Goal: Ask a question: Seek information or help from site administrators or community

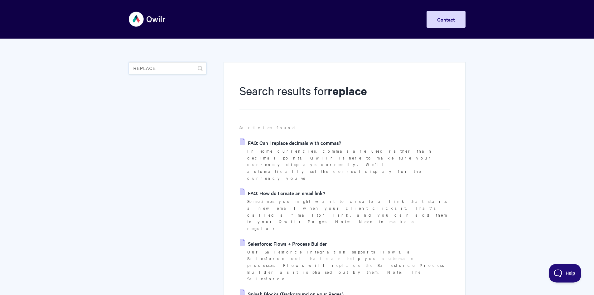
drag, startPoint x: 149, startPoint y: 66, endPoint x: 18, endPoint y: 57, distance: 130.7
click at [18, 57] on body "Toggle Navigation Home Getting Started Creating & Editing Pages Sharing & Analy…" at bounding box center [297, 298] width 594 height 597
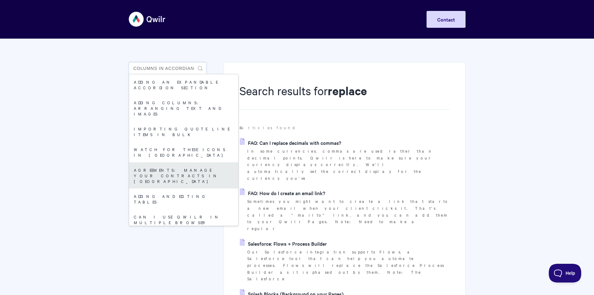
type input "columns in accordian"
click at [173, 162] on link "Agreements: Manage your Contracts in Qwilr" at bounding box center [183, 175] width 109 height 26
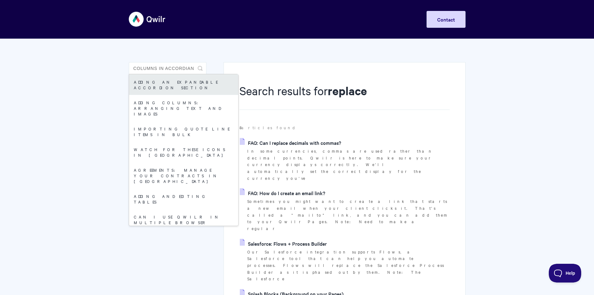
click at [160, 84] on link "Adding an expandable Accordion section" at bounding box center [183, 84] width 109 height 21
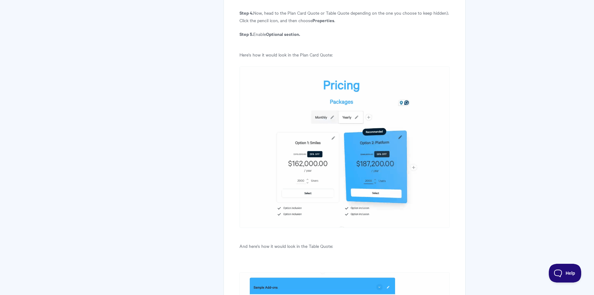
scroll to position [4577, 0]
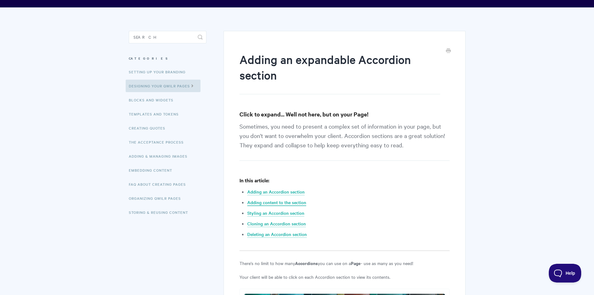
click at [293, 202] on link "Adding content to the section" at bounding box center [276, 202] width 59 height 7
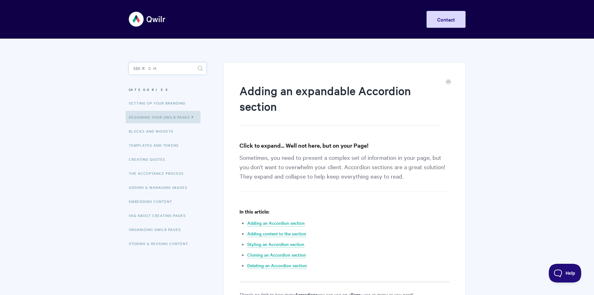
click at [152, 67] on input "Search" at bounding box center [168, 68] width 78 height 12
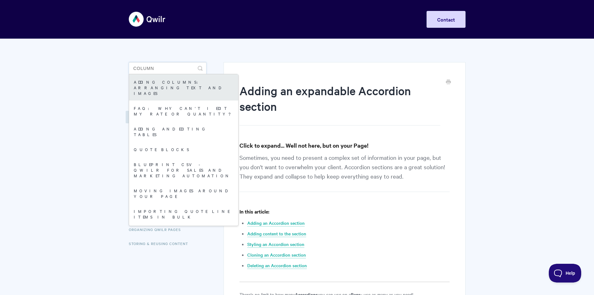
type input "column"
click at [172, 86] on link "Adding Columns: arranging text and images" at bounding box center [183, 87] width 109 height 26
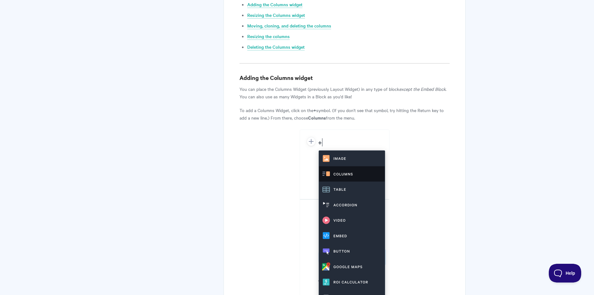
scroll to position [312, 0]
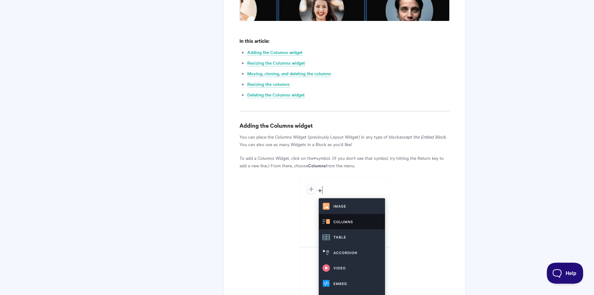
click at [558, 270] on span "Help" at bounding box center [563, 272] width 32 height 4
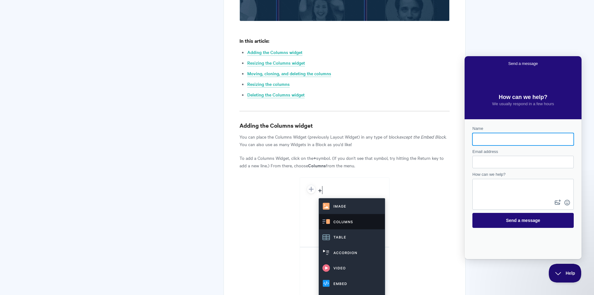
scroll to position [0, 0]
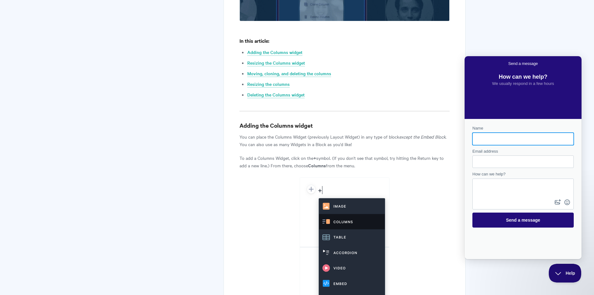
click at [478, 139] on input "Name" at bounding box center [523, 138] width 91 height 11
type input "MIchael Pruet"
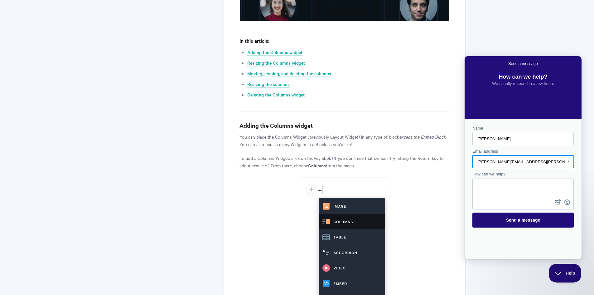
type input "michael.pruet@wacptrs.com"
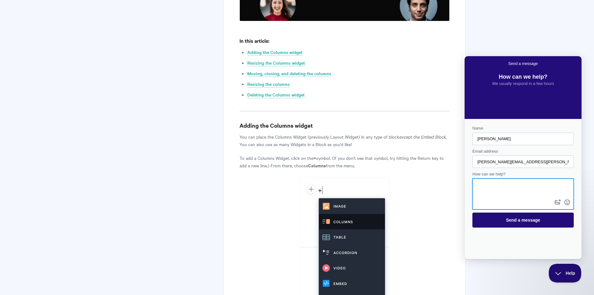
click at [508, 189] on textarea "How can we help?" at bounding box center [523, 188] width 100 height 19
type textarea "I"
type textarea "How can I add columns to Accordian? Or a work around?"
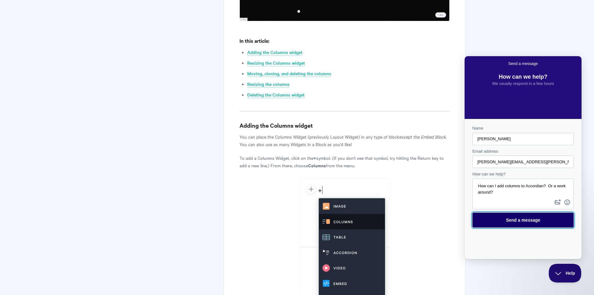
click at [519, 222] on span "Send a message" at bounding box center [523, 219] width 34 height 5
